Goal: Transaction & Acquisition: Purchase product/service

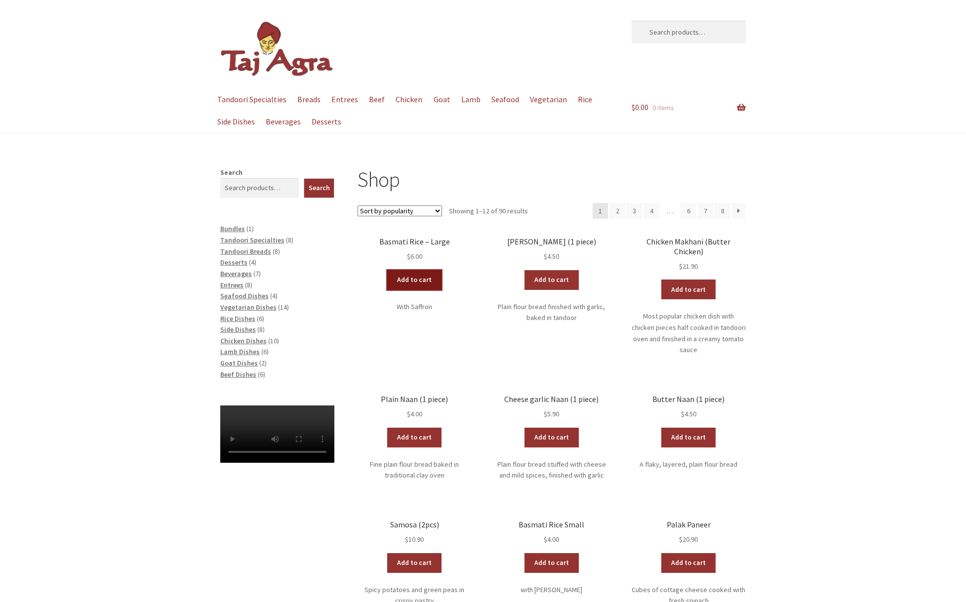
click at [418, 282] on link "Add to cart" at bounding box center [414, 280] width 54 height 20
click at [782, 272] on div "Shop Sort by popularity Sort by average rating Sort by latest Sort by price: lo…" at bounding box center [483, 503] width 966 height 673
click at [688, 284] on link "Add to cart" at bounding box center [689, 290] width 54 height 20
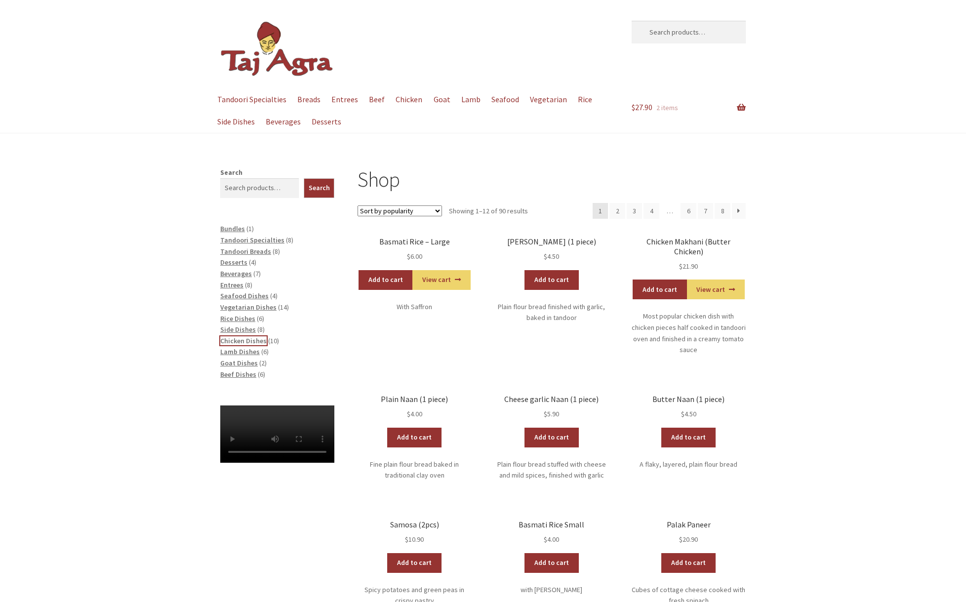
click at [238, 340] on span "Chicken Dishes" at bounding box center [243, 340] width 46 height 9
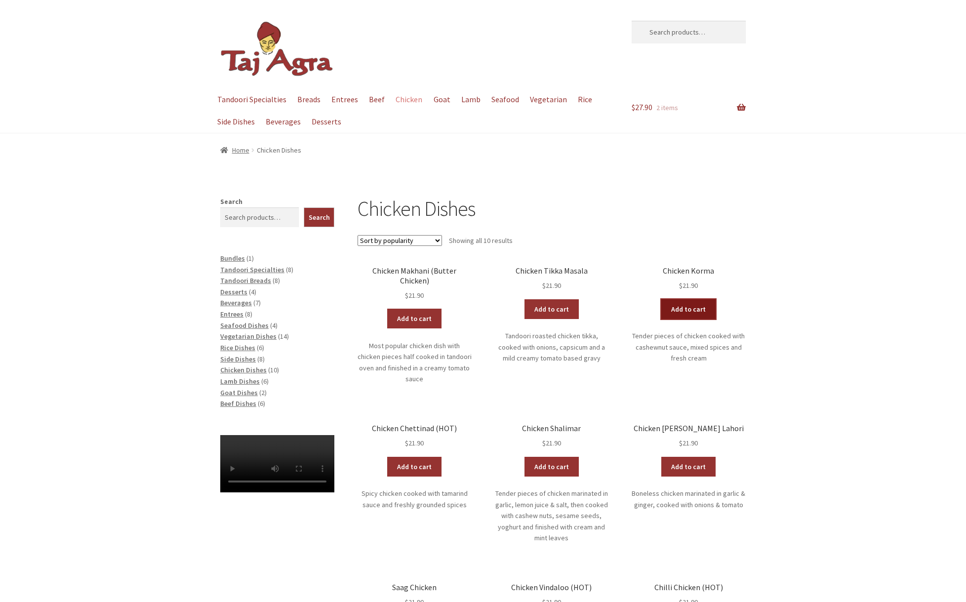
click at [703, 313] on link "Add to cart" at bounding box center [689, 309] width 54 height 20
click at [252, 279] on span "Tandoori Breads" at bounding box center [245, 280] width 51 height 9
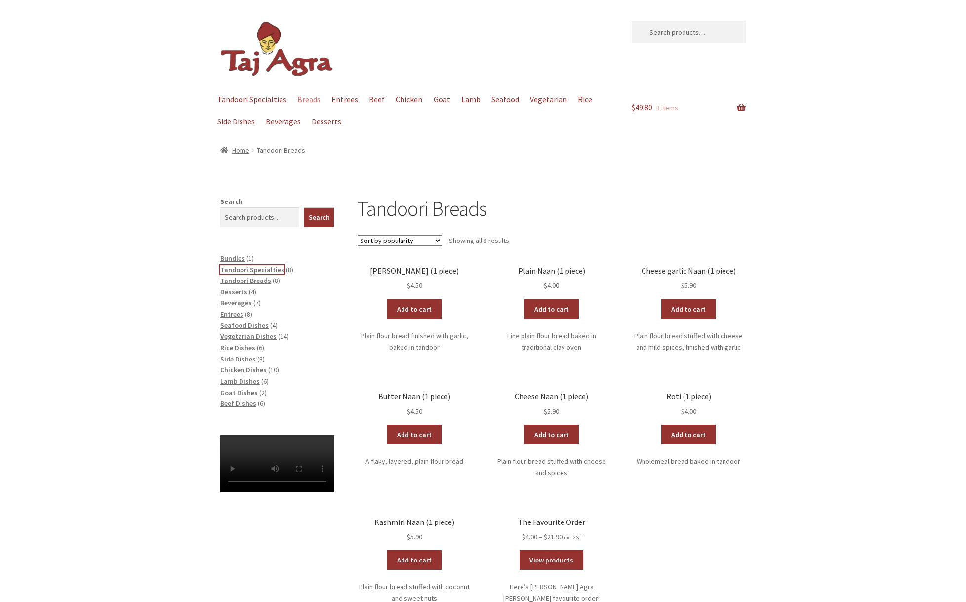
click at [251, 270] on span "Tandoori Specialties" at bounding box center [252, 269] width 64 height 9
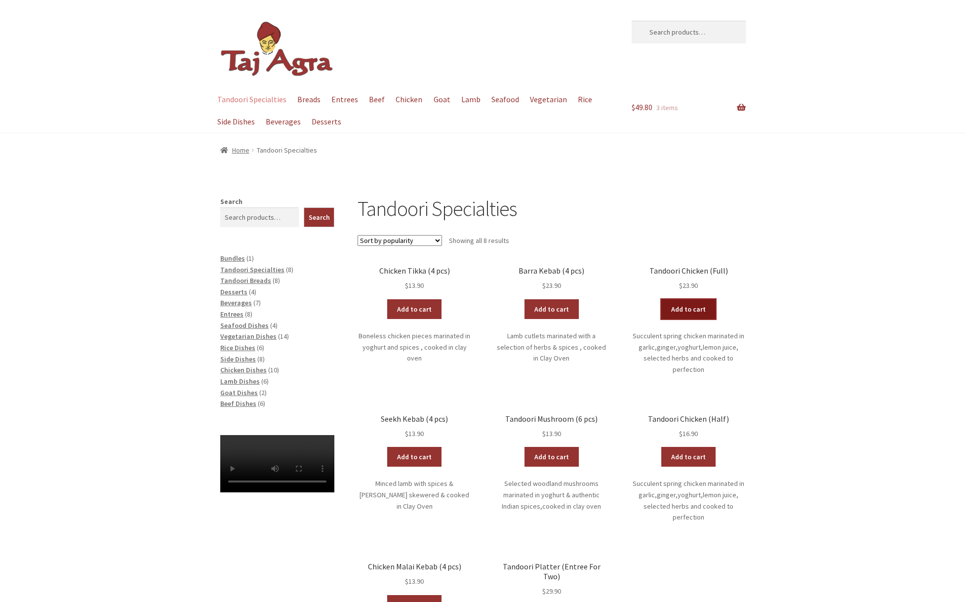
click at [693, 310] on link "Add to cart" at bounding box center [689, 309] width 54 height 20
click at [243, 279] on span "Tandoori Breads" at bounding box center [245, 280] width 51 height 9
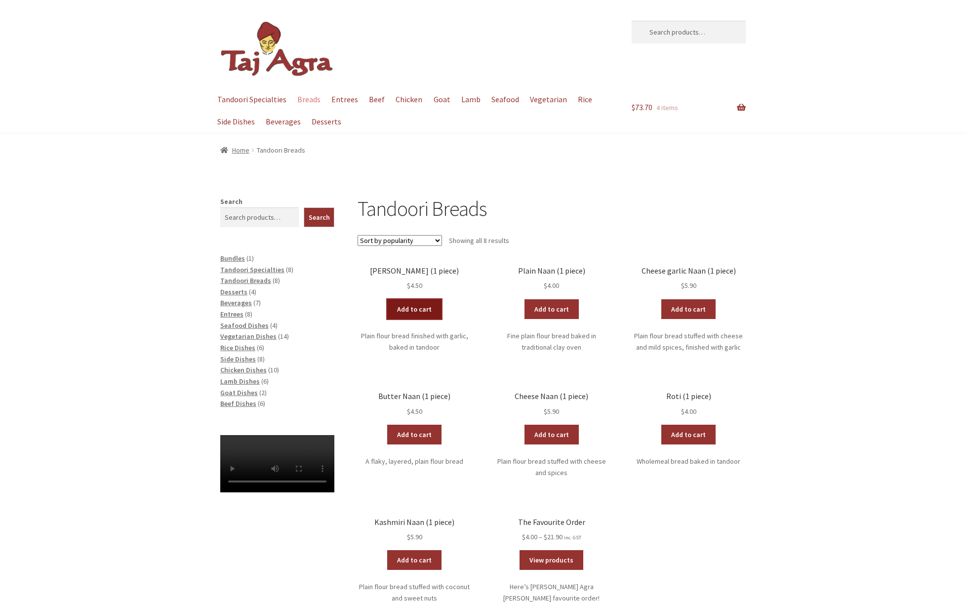
click at [420, 305] on link "Add to cart" at bounding box center [414, 309] width 54 height 20
click at [427, 432] on link "Add to cart" at bounding box center [414, 435] width 54 height 20
click at [249, 368] on span "Chicken Dishes" at bounding box center [243, 370] width 46 height 9
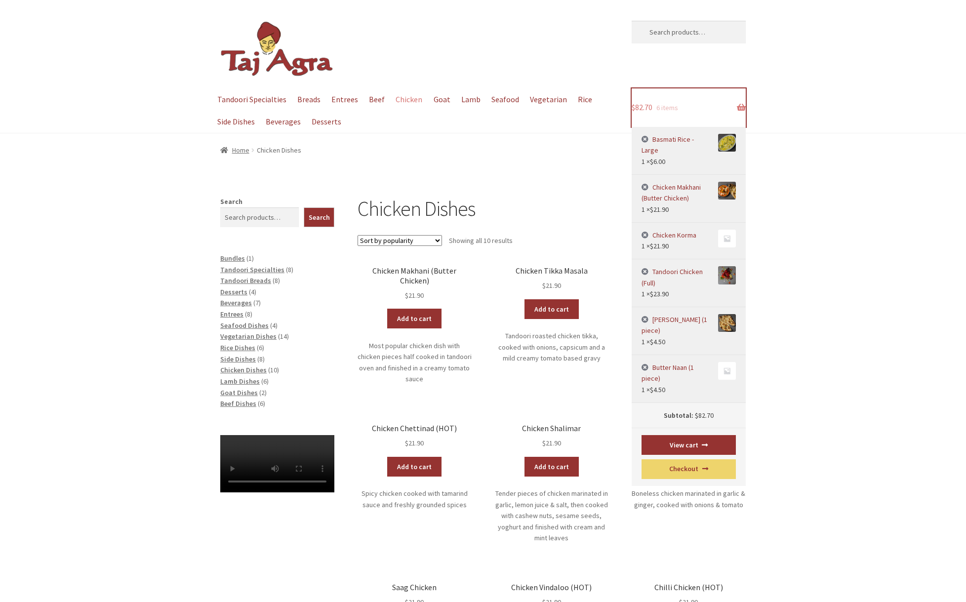
click at [650, 106] on span "$ 82.70" at bounding box center [642, 107] width 21 height 10
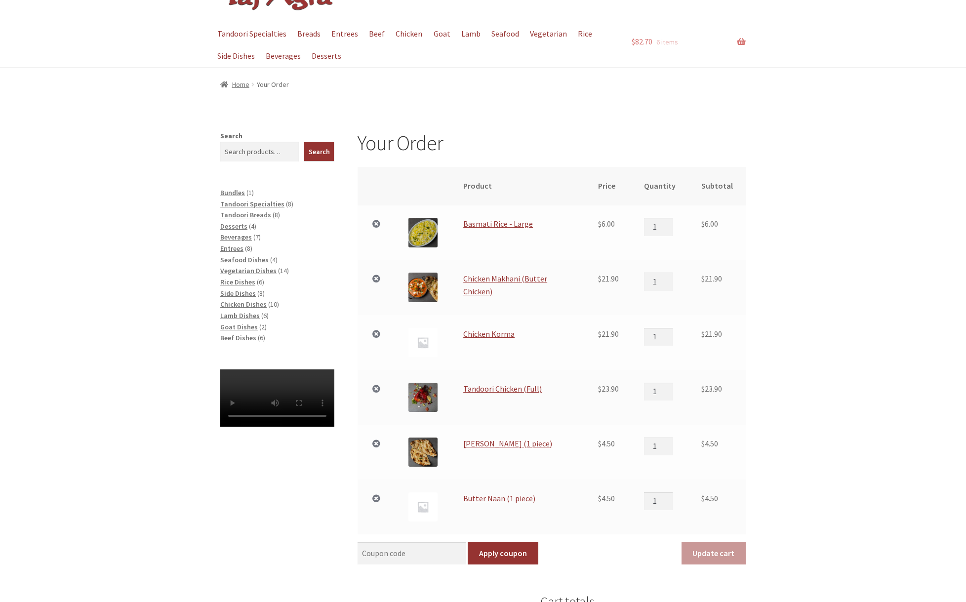
scroll to position [132, 0]
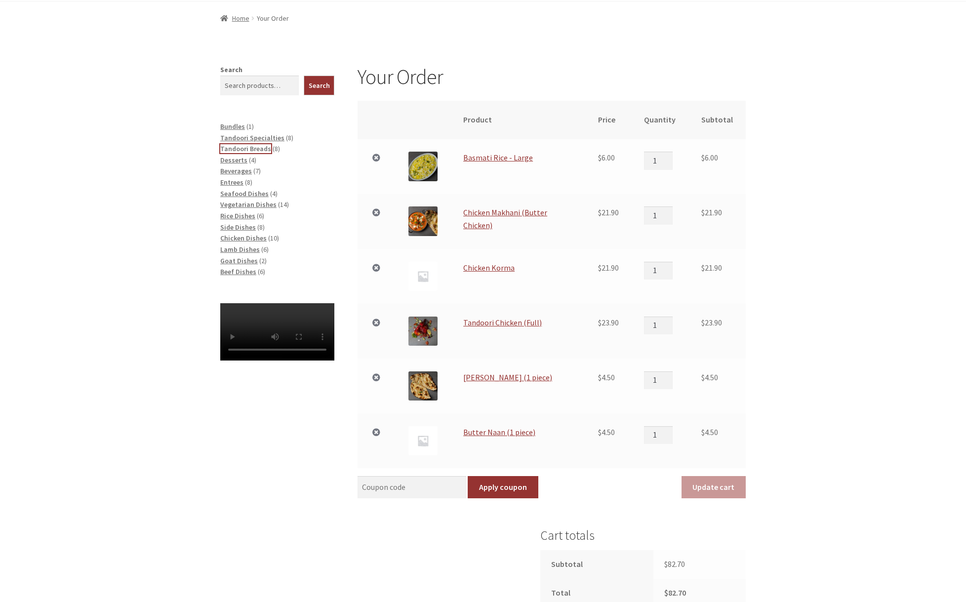
click at [242, 146] on span "Tandoori Breads" at bounding box center [245, 148] width 51 height 9
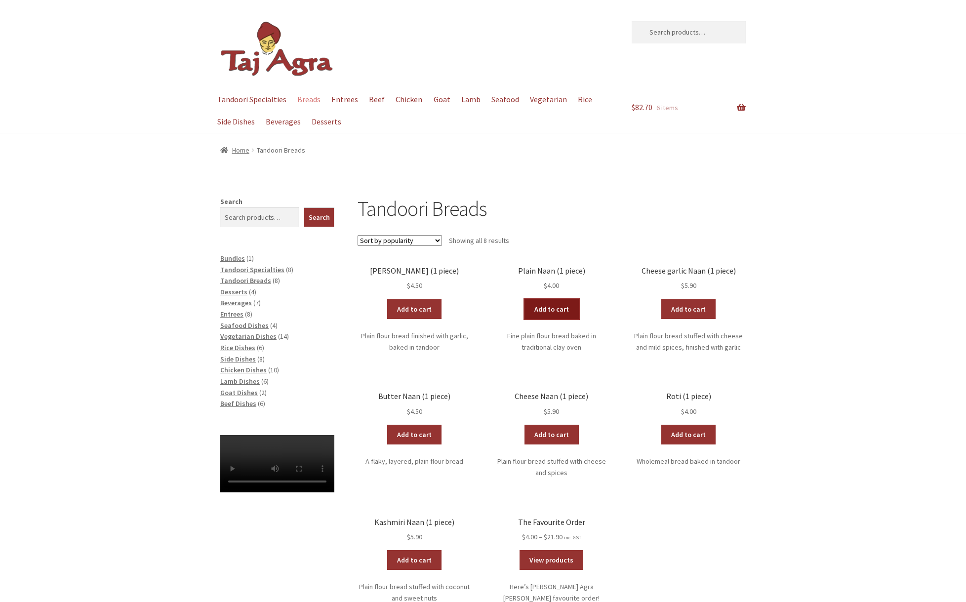
click at [562, 316] on link "Add to cart" at bounding box center [552, 309] width 54 height 20
click at [790, 428] on div "Tandoori Breads Sort by popularity Sort by average rating Sort by latest Sort b…" at bounding box center [483, 448] width 966 height 504
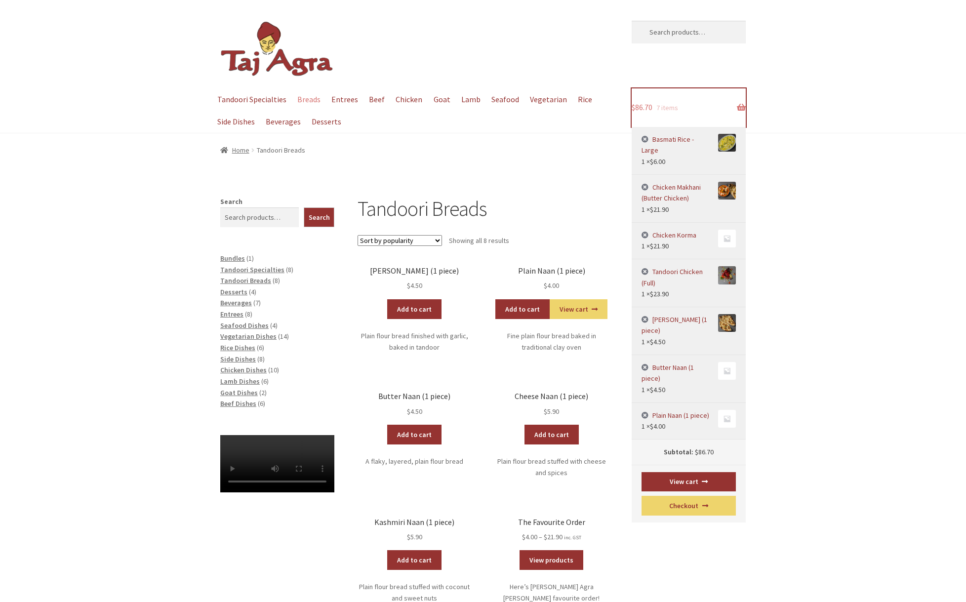
click at [640, 109] on span "$ 86.70" at bounding box center [642, 107] width 21 height 10
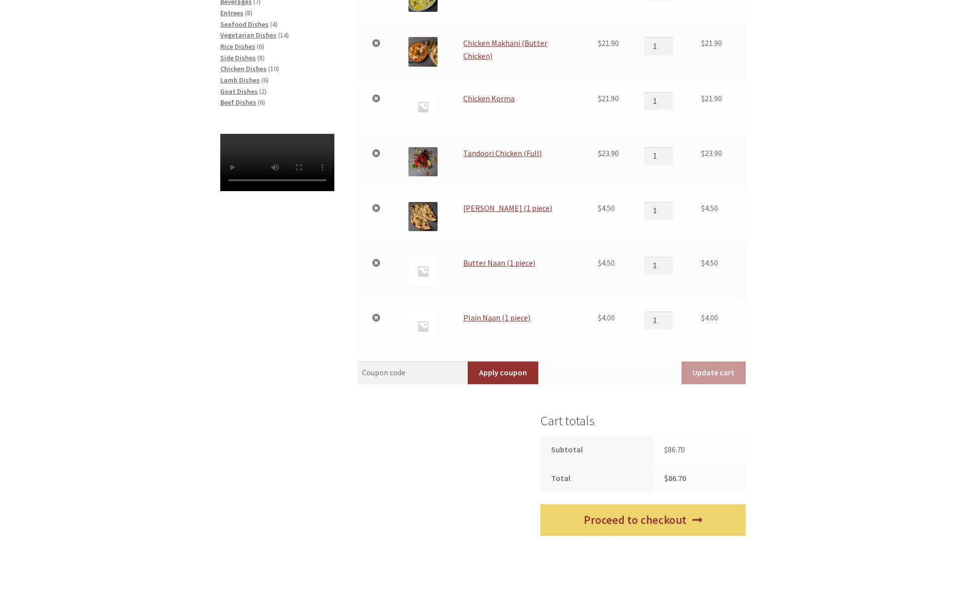
scroll to position [330, 0]
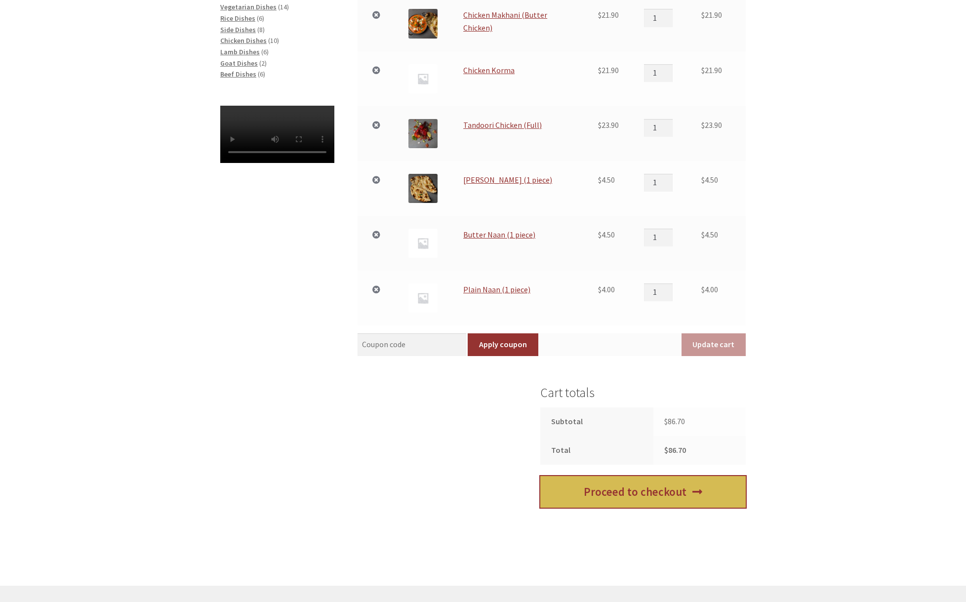
click at [685, 502] on link "Proceed to checkout" at bounding box center [643, 492] width 206 height 32
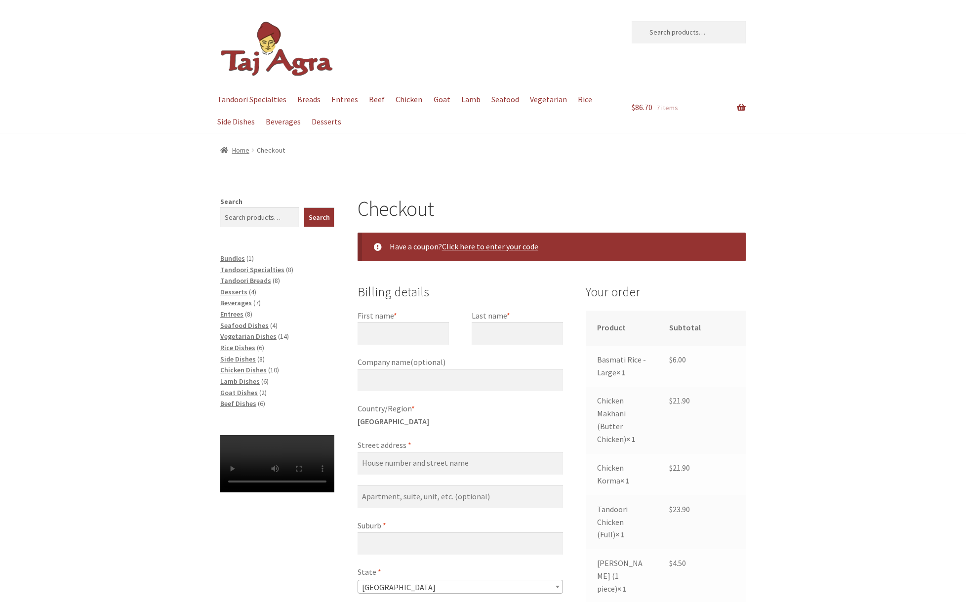
select select "ACT"
click at [403, 336] on input "First name *" at bounding box center [403, 333] width 91 height 23
type input "DAVID"
type input "BREINGAN"
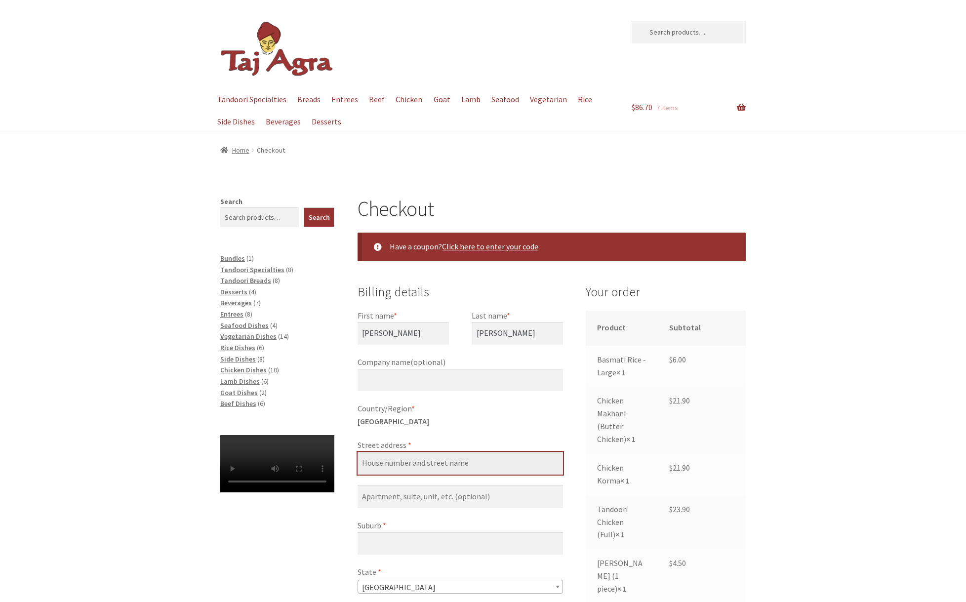
type input "[STREET_ADDRESS][PERSON_NAME]"
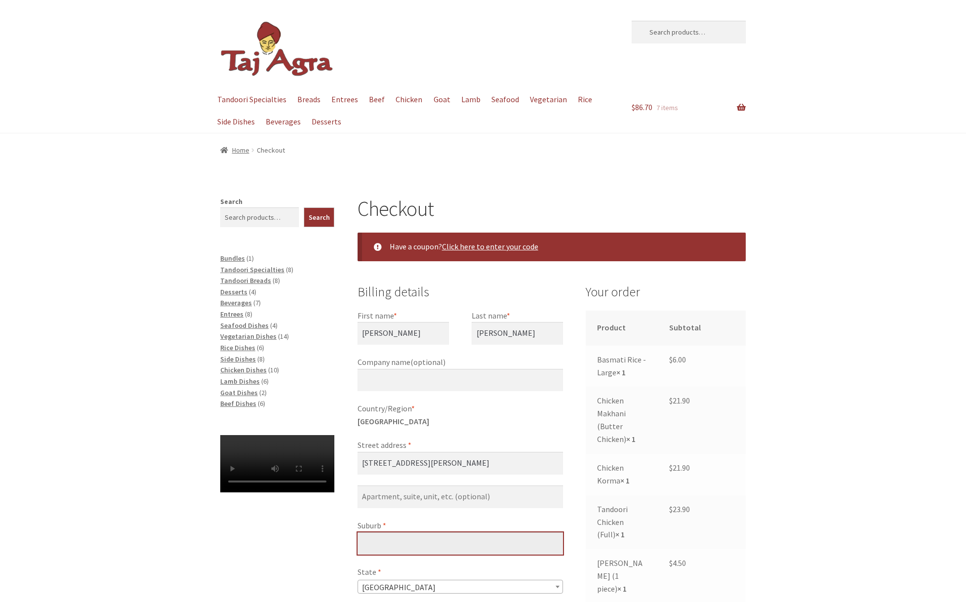
type input "Hackett"
type input "2602"
type input "[PHONE_NUMBER]"
type input "[EMAIL_ADDRESS][DOMAIN_NAME]"
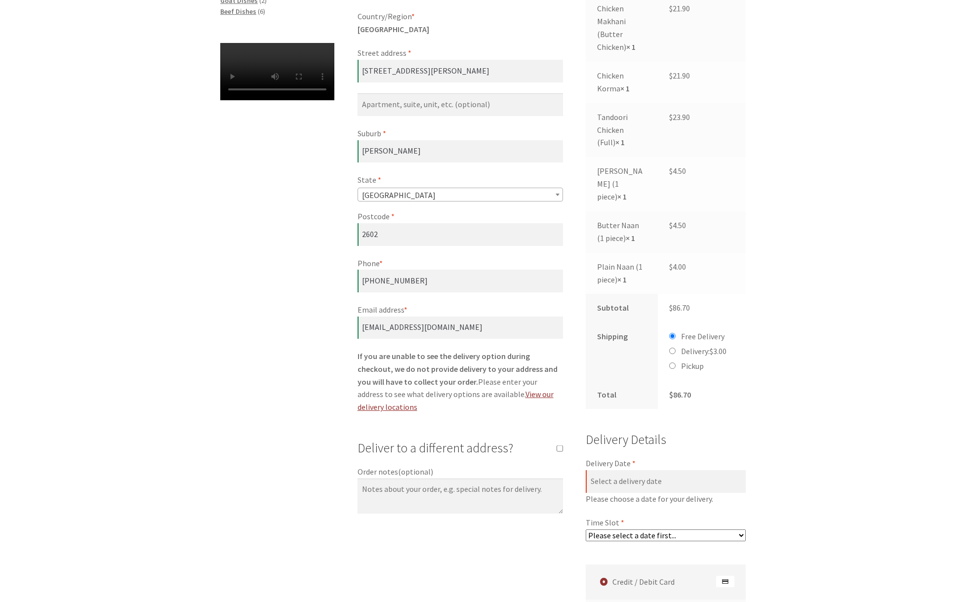
scroll to position [395, 0]
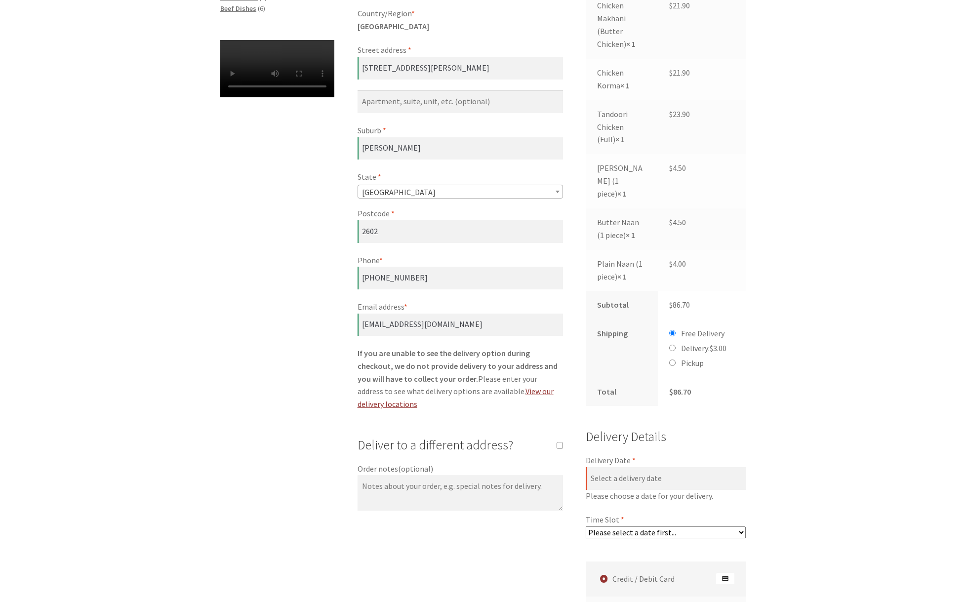
click at [703, 527] on select "Please select a date first..." at bounding box center [666, 533] width 160 height 12
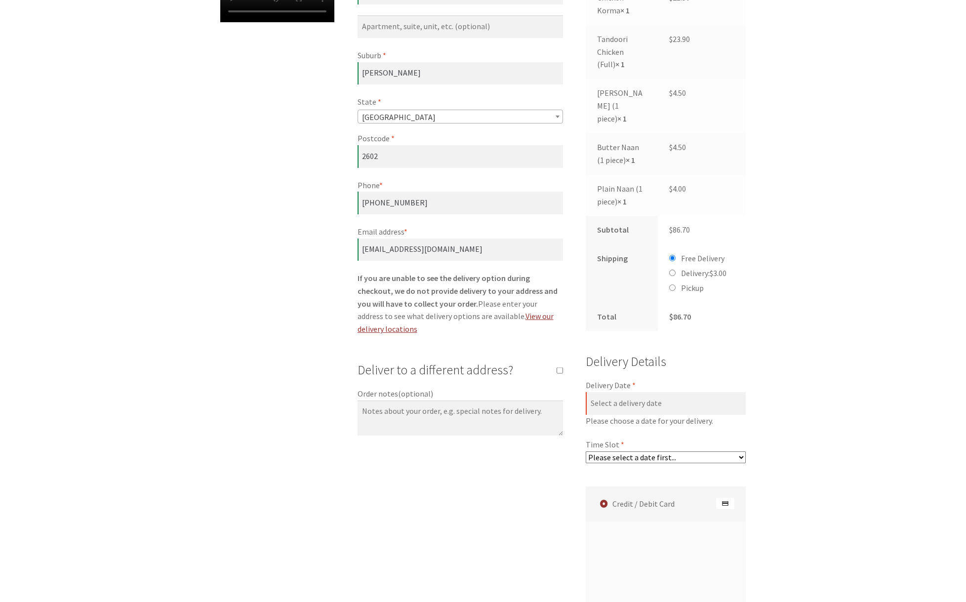
scroll to position [527, 0]
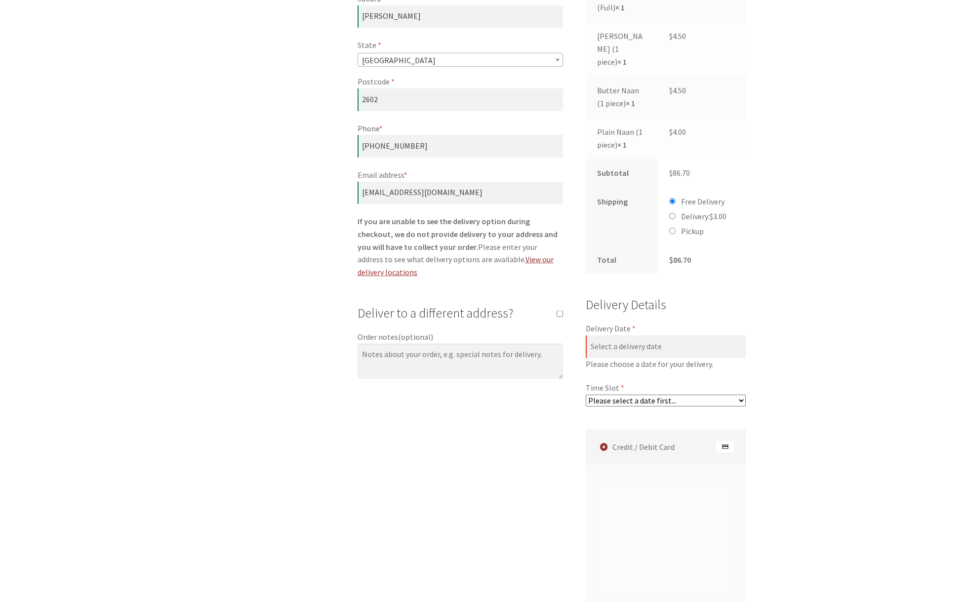
click at [844, 447] on div "Checkout Have a coupon? Click here to enter your code Coupon: Apply coupon Bill…" at bounding box center [483, 264] width 966 height 1190
click at [706, 395] on select "Please select a date first..." at bounding box center [666, 401] width 160 height 12
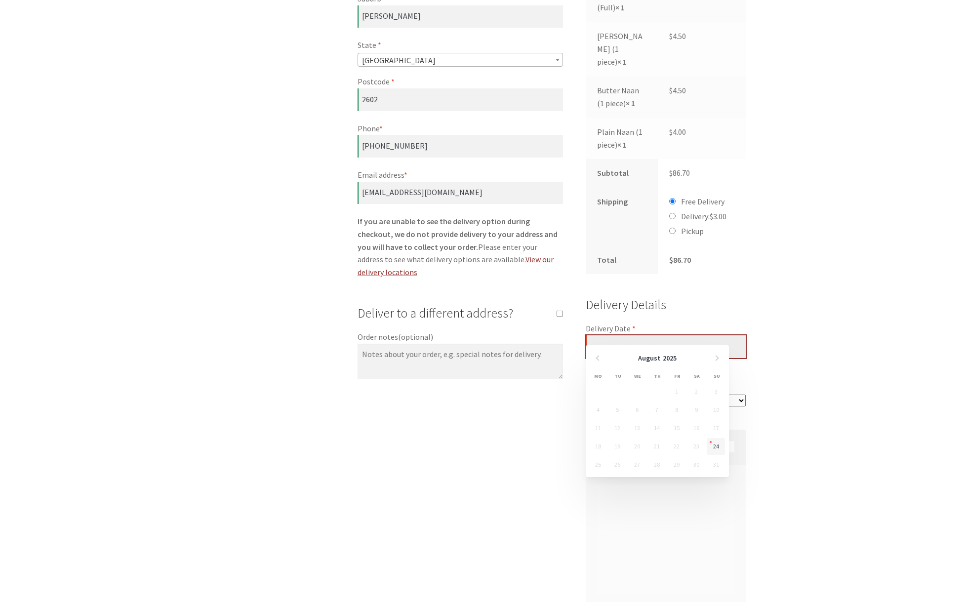
click at [658, 335] on input "Delivery Date *" at bounding box center [666, 346] width 160 height 23
click at [718, 445] on link "24" at bounding box center [716, 446] width 18 height 17
type input "[DATE]"
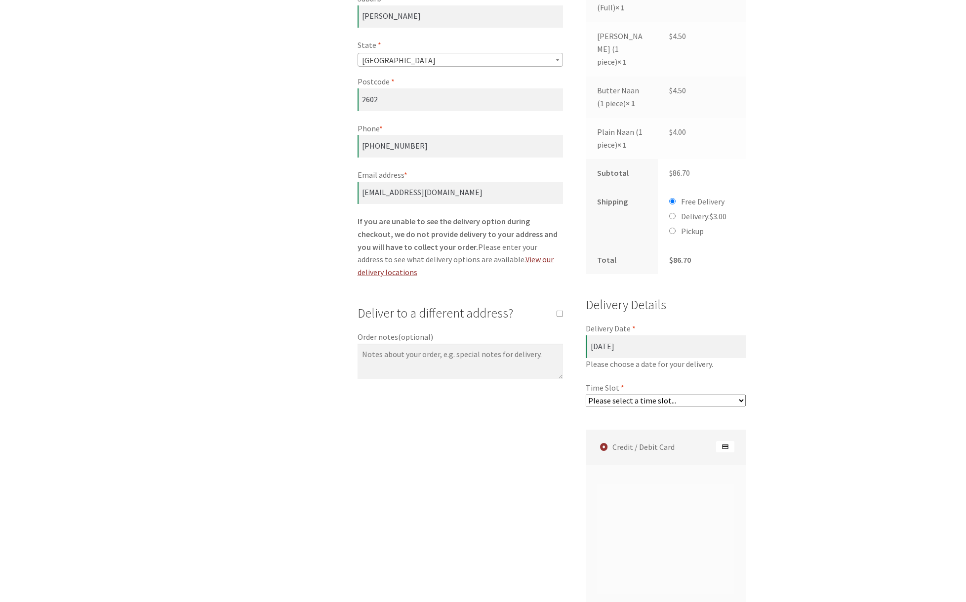
click at [639, 395] on select "Please select a time slot... 06:55 PM - 07:25 PM 07:25 PM - 07:55 PM 07:55 PM -…" at bounding box center [666, 401] width 160 height 12
click at [586, 395] on select "Please select a time slot... 06:55 PM - 07:25 PM 07:25 PM - 07:55 PM 07:55 PM -…" at bounding box center [666, 401] width 160 height 12
click at [659, 395] on select "Please select a time slot... 06:55 PM - 07:25 PM 07:25 PM - 07:55 PM 07:55 PM -…" at bounding box center [666, 401] width 160 height 12
select select "60c2ef62db861/2|0.00"
click at [586, 395] on select "Please select a time slot... 06:55 PM - 07:25 PM 07:25 PM - 07:55 PM 07:55 PM -…" at bounding box center [666, 401] width 160 height 12
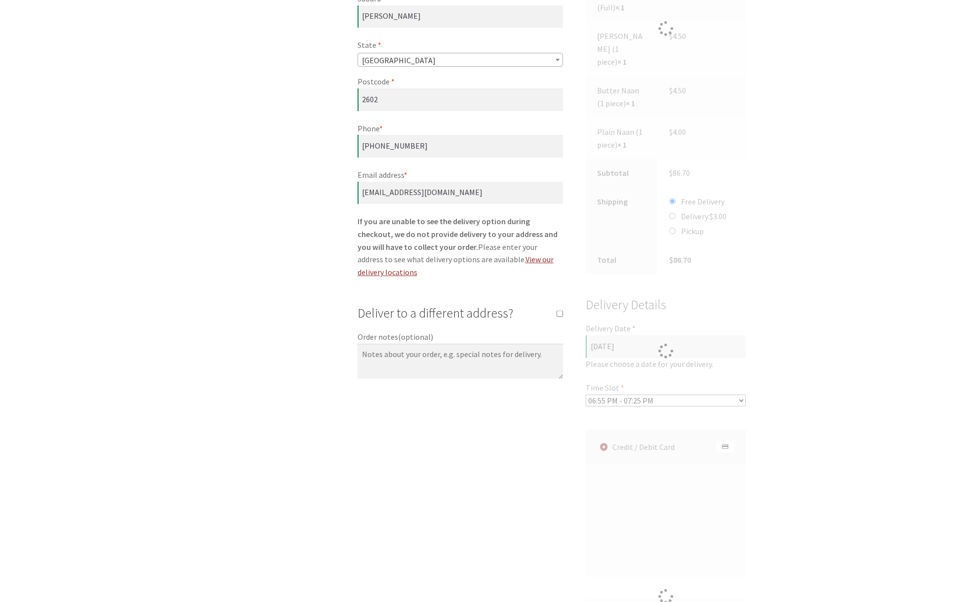
click at [807, 414] on div "Checkout Have a coupon? Click here to enter your code Coupon: Apply coupon Bill…" at bounding box center [483, 250] width 966 height 1162
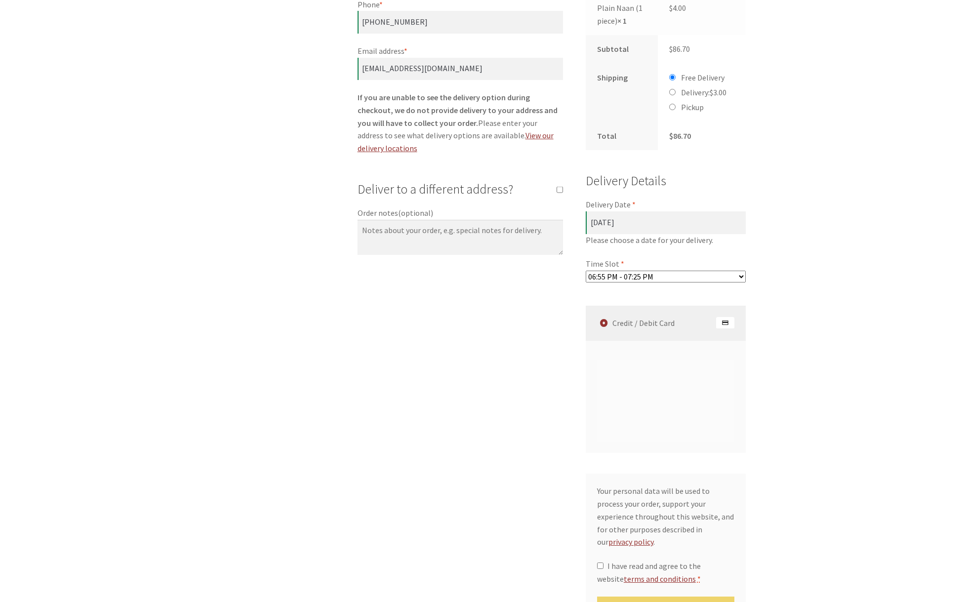
scroll to position [725, 0]
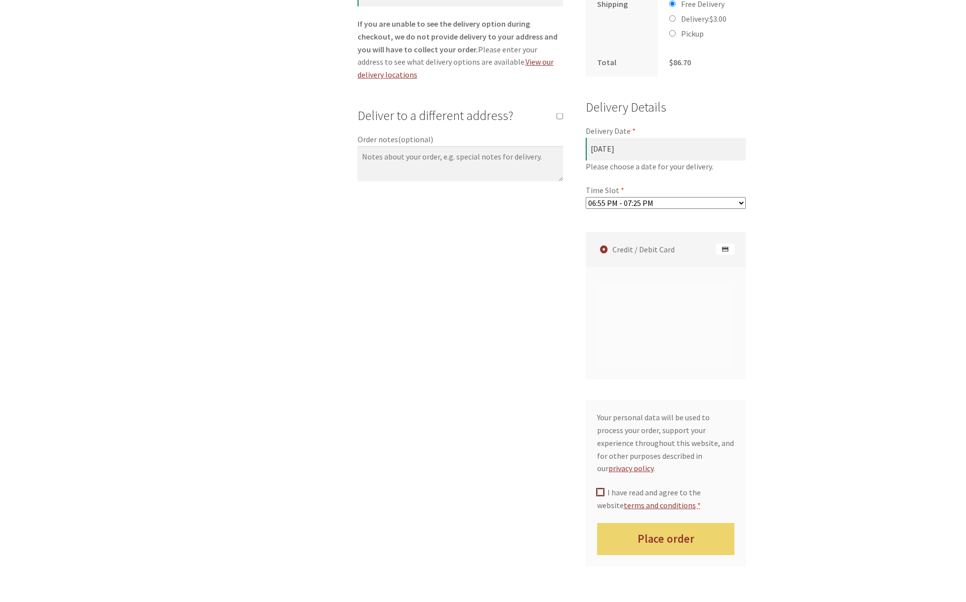
click at [601, 489] on input "I have read and agree to the website terms and conditions *" at bounding box center [600, 492] width 6 height 6
checkbox input "true"
click at [642, 523] on button "Place order" at bounding box center [666, 539] width 138 height 32
